Goal: Book appointment/travel/reservation

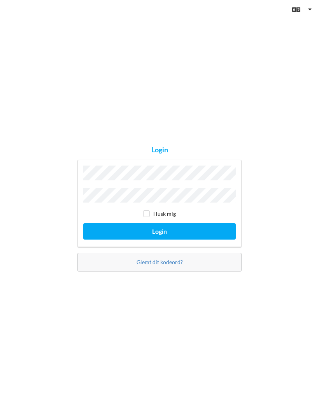
click at [161, 237] on button "Login" at bounding box center [159, 231] width 153 height 16
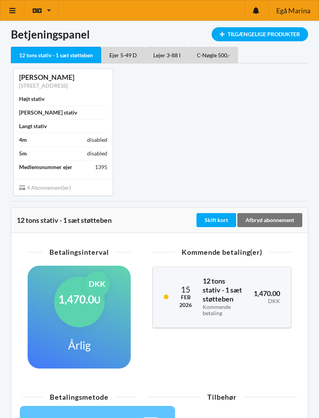
click at [9, 10] on icon at bounding box center [13, 10] width 8 height 7
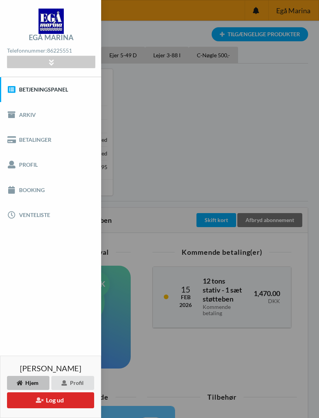
click at [31, 188] on link "Booking" at bounding box center [50, 189] width 101 height 25
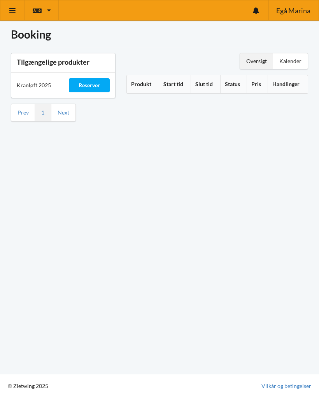
click at [87, 84] on div "Reserver" at bounding box center [89, 85] width 41 height 14
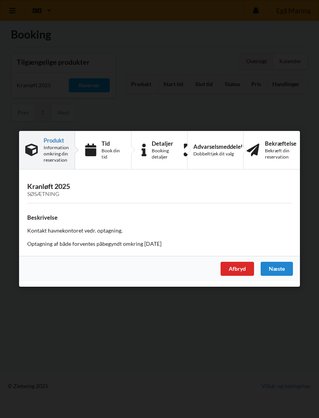
click at [83, 238] on div "Kontakt havnekontoret vedr. optagning. Optagning af både forventes påbegyndt om…" at bounding box center [159, 237] width 265 height 21
click at [51, 188] on h3 "Kranløft 2025 Søsætning" at bounding box center [159, 190] width 265 height 16
click at [278, 270] on div "Næste" at bounding box center [277, 269] width 32 height 14
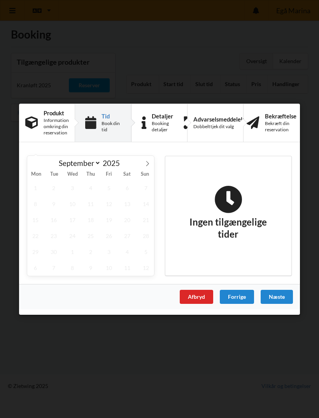
click at [146, 160] on icon at bounding box center [147, 162] width 5 height 5
select select "9"
click at [33, 236] on span "20" at bounding box center [35, 235] width 16 height 16
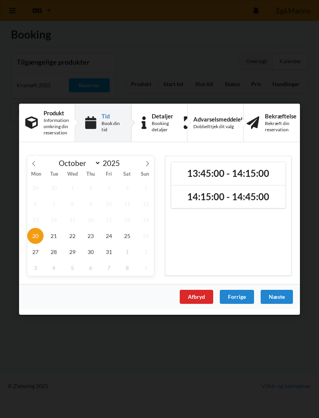
click at [199, 294] on div "Afbryd" at bounding box center [196, 296] width 33 height 14
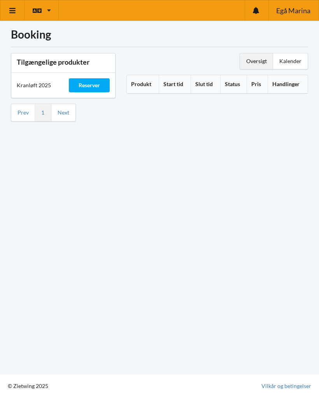
click at [67, 116] on link "Next" at bounding box center [64, 112] width 12 height 7
click at [19, 115] on link "Prev" at bounding box center [23, 112] width 11 height 7
click at [95, 83] on div "Reserver" at bounding box center [89, 85] width 41 height 14
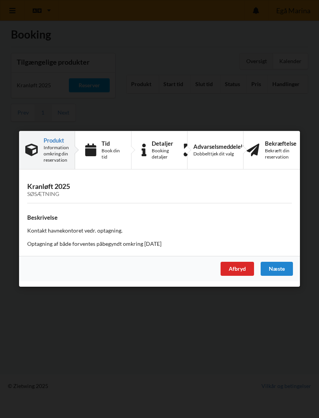
click at [283, 266] on div "Næste" at bounding box center [277, 269] width 32 height 14
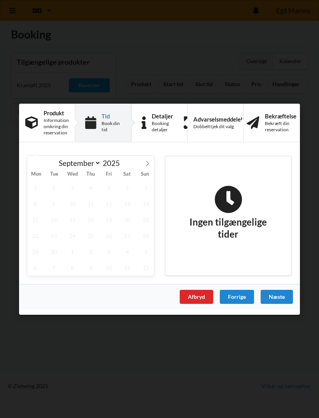
click at [149, 161] on icon at bounding box center [147, 162] width 5 height 5
select select "9"
click at [50, 236] on span "21" at bounding box center [54, 235] width 16 height 16
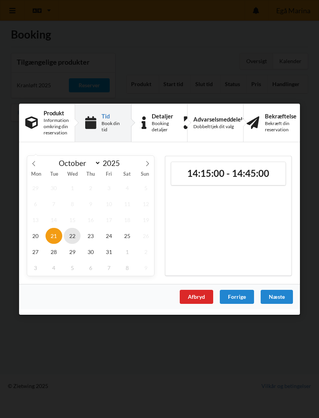
click at [76, 237] on span "22" at bounding box center [72, 235] width 16 height 16
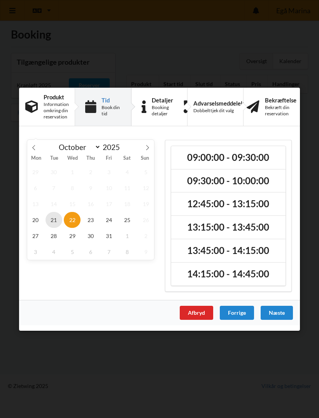
click at [55, 222] on span "21" at bounding box center [54, 219] width 16 height 16
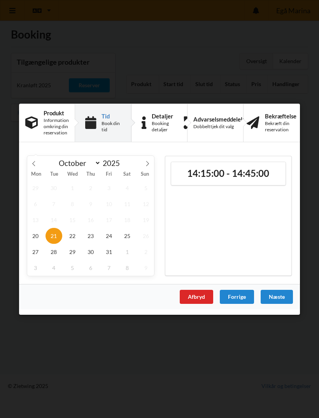
click at [252, 170] on h2 "14:15:00 - 14:45:00" at bounding box center [229, 173] width 104 height 12
click at [267, 179] on icon at bounding box center [269, 172] width 11 height 15
click at [73, 235] on span "22" at bounding box center [72, 235] width 16 height 16
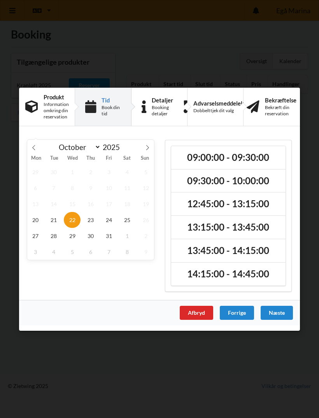
click at [218, 160] on h2 "09:00:00 - 09:30:00" at bounding box center [229, 157] width 104 height 12
click at [282, 312] on div "Næste" at bounding box center [277, 312] width 32 height 14
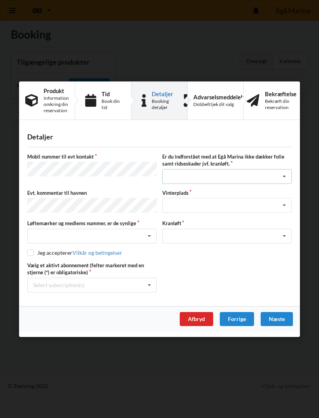
click at [280, 174] on icon at bounding box center [285, 176] width 12 height 14
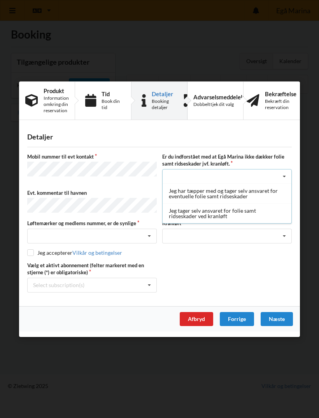
click at [225, 196] on div "Jeg har tæpper med og tager selv ansvaret for eventuelle folie samt ridseskader" at bounding box center [227, 193] width 129 height 20
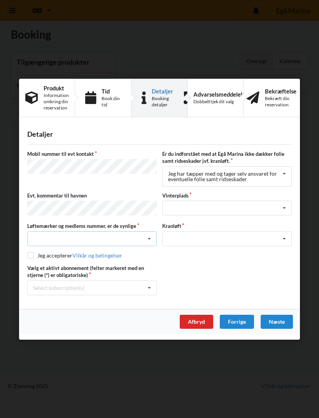
click at [149, 237] on icon at bounding box center [150, 238] width 12 height 14
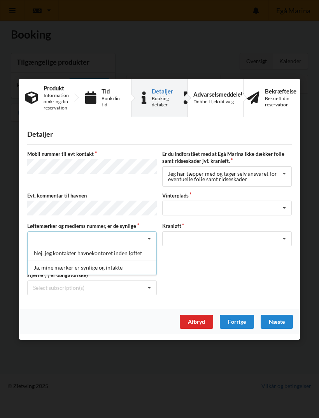
click at [107, 266] on div "Ja, mine mærker er synlige og intakte" at bounding box center [92, 267] width 129 height 14
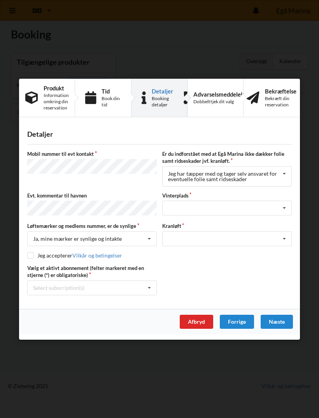
click at [31, 252] on input "checkbox" at bounding box center [30, 254] width 7 height 7
checkbox input "true"
click at [152, 283] on icon at bounding box center [150, 287] width 12 height 14
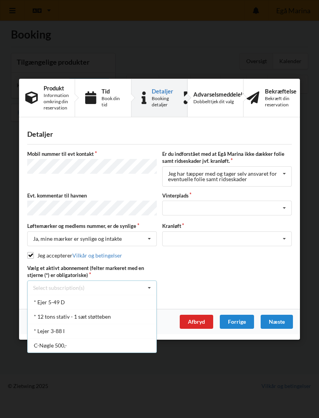
click at [51, 302] on div "* Ejer 5-49 D" at bounding box center [92, 301] width 129 height 14
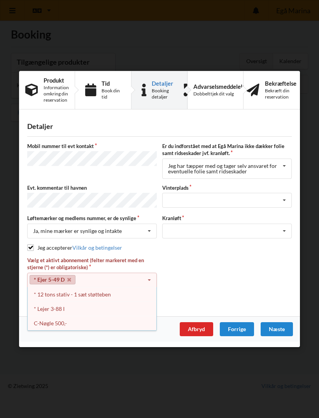
click at [176, 283] on div "Vælg et aktivt abonnement (felter markeret med en stjerne (*) er obligatoriske)…" at bounding box center [160, 280] width 270 height 46
click at [91, 293] on div "* 12 tons stativ - 1 sæt støtteben" at bounding box center [92, 294] width 129 height 14
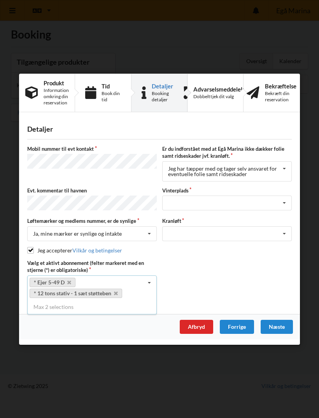
click at [227, 274] on div "Vælg et aktivt abonnement (felter markeret med en stjerne (*) er obligatoriske)…" at bounding box center [160, 279] width 270 height 41
click at [222, 284] on div "Vælg et aktivt abonnement (felter markeret med en stjerne (*) er obligatoriske)…" at bounding box center [160, 279] width 270 height 41
click at [149, 282] on icon at bounding box center [150, 282] width 12 height 14
click at [190, 272] on div "Vælg et aktivt abonnement (felter markeret med en stjerne (*) er obligatoriske)…" at bounding box center [160, 279] width 270 height 41
click at [285, 201] on icon at bounding box center [285, 202] width 12 height 14
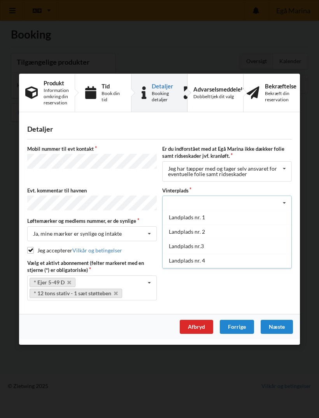
click at [230, 292] on div "Vælg et aktivt abonnement (felter markeret med en stjerne (*) er obligatoriske)…" at bounding box center [160, 279] width 270 height 41
click at [285, 232] on icon at bounding box center [285, 233] width 12 height 14
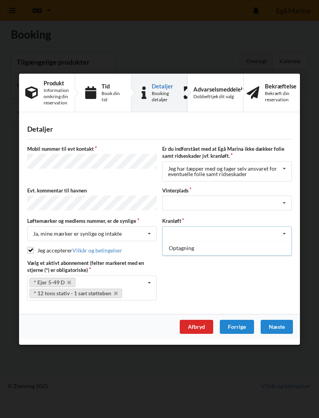
click at [185, 248] on div "Optagning" at bounding box center [227, 247] width 129 height 14
click at [288, 200] on icon at bounding box center [285, 202] width 12 height 14
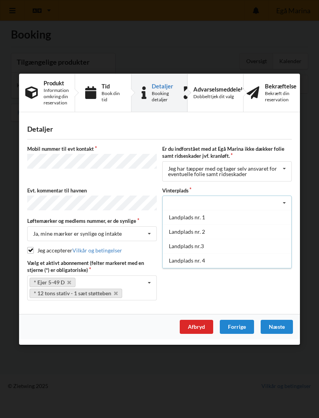
click at [198, 244] on div "Landplads nr.3" at bounding box center [227, 245] width 129 height 14
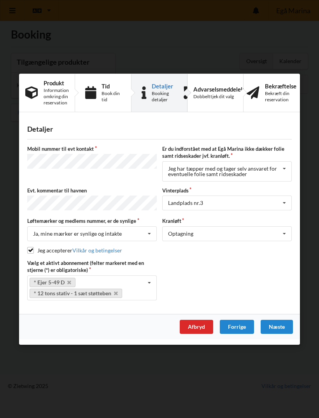
click at [278, 327] on div "Næste" at bounding box center [277, 326] width 32 height 14
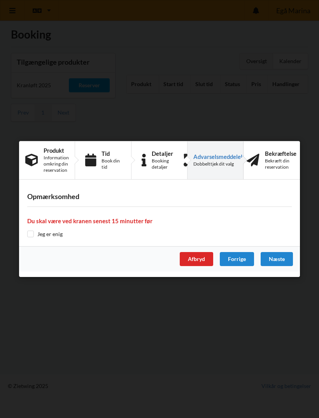
click at [30, 236] on input "checkbox" at bounding box center [30, 233] width 7 height 7
checkbox input "true"
click at [281, 256] on div "Næste" at bounding box center [277, 259] width 32 height 14
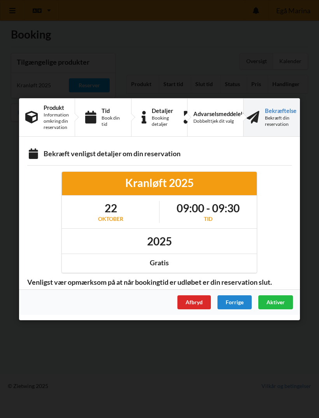
click at [279, 302] on span "Aktiver" at bounding box center [276, 301] width 18 height 7
